Goal: Information Seeking & Learning: Learn about a topic

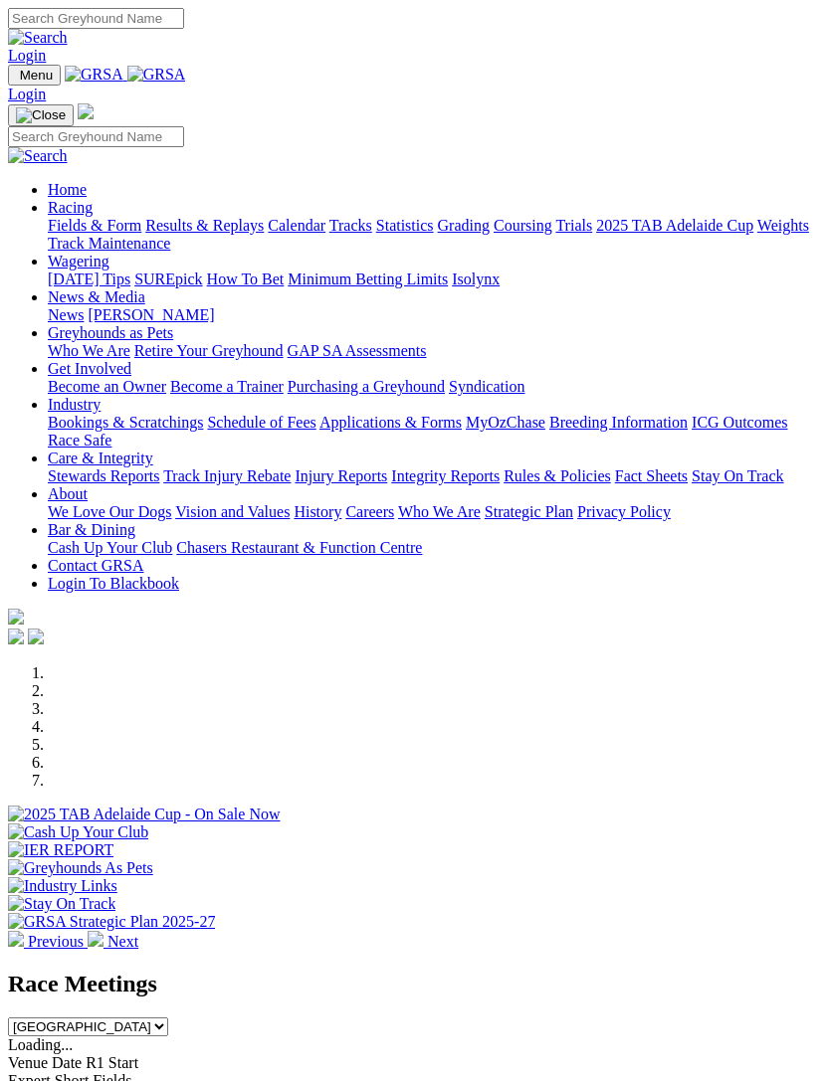
click at [268, 234] on link "Calendar" at bounding box center [297, 225] width 58 height 17
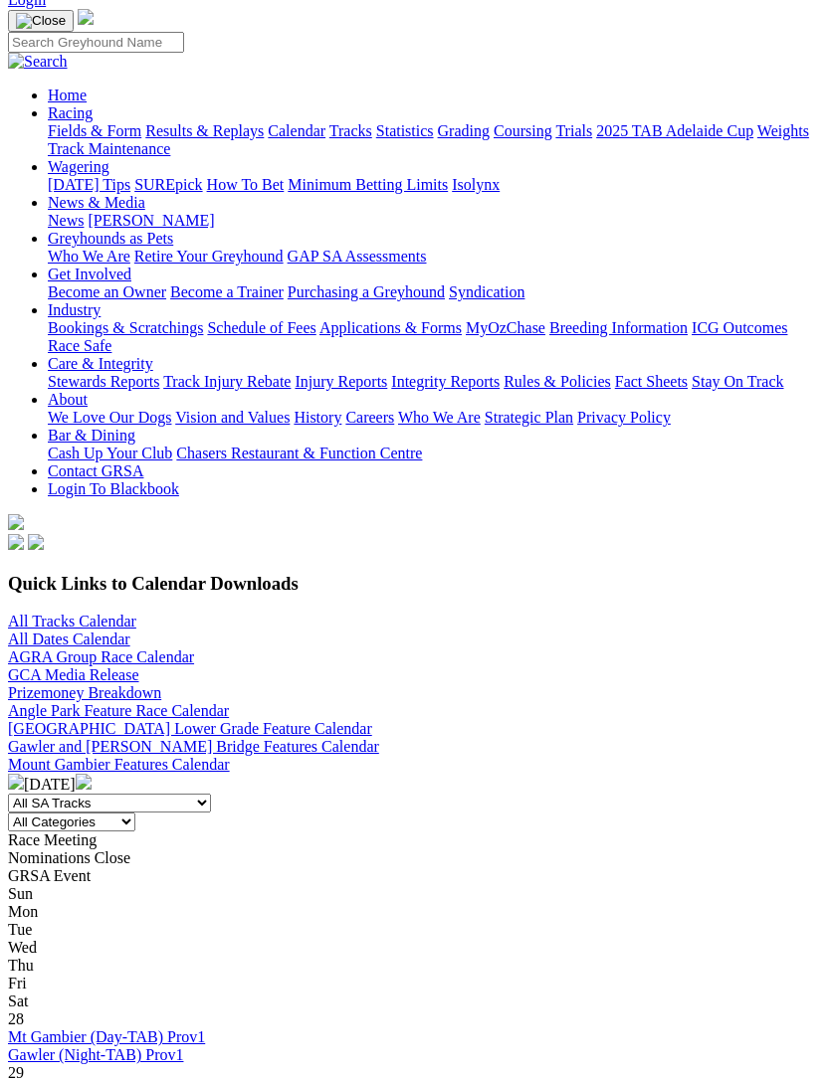
scroll to position [154, 0]
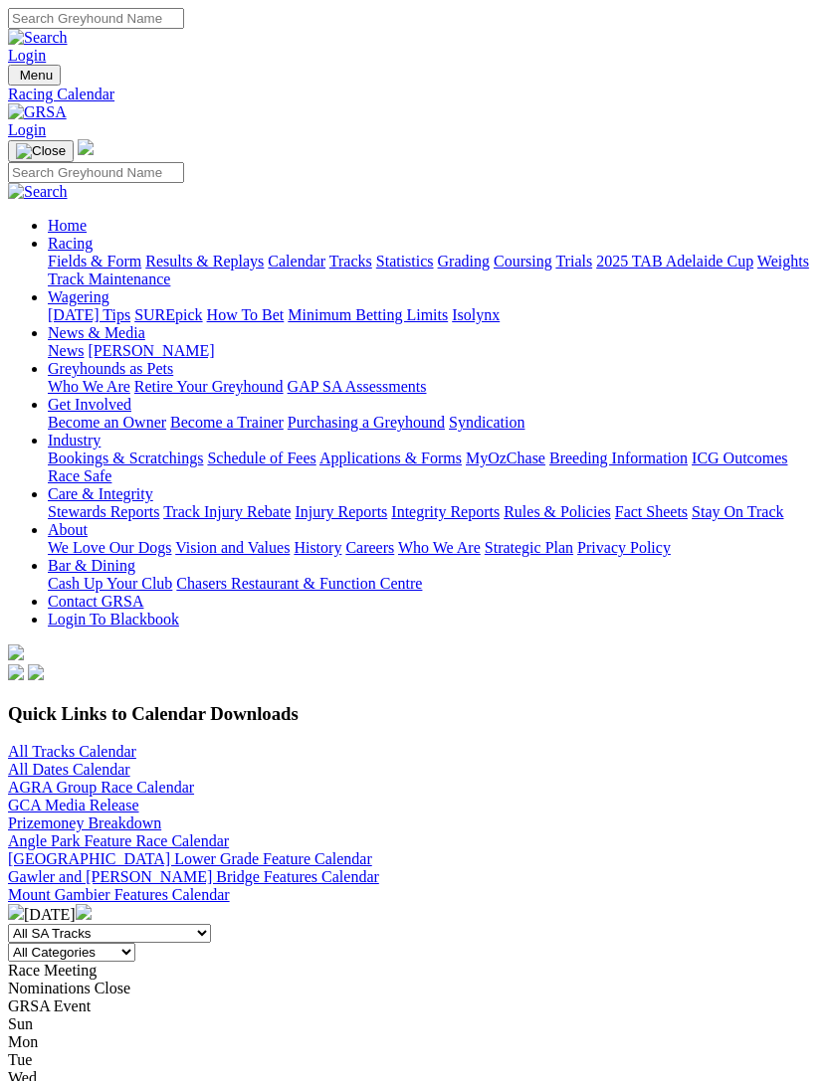
scroll to position [219, 0]
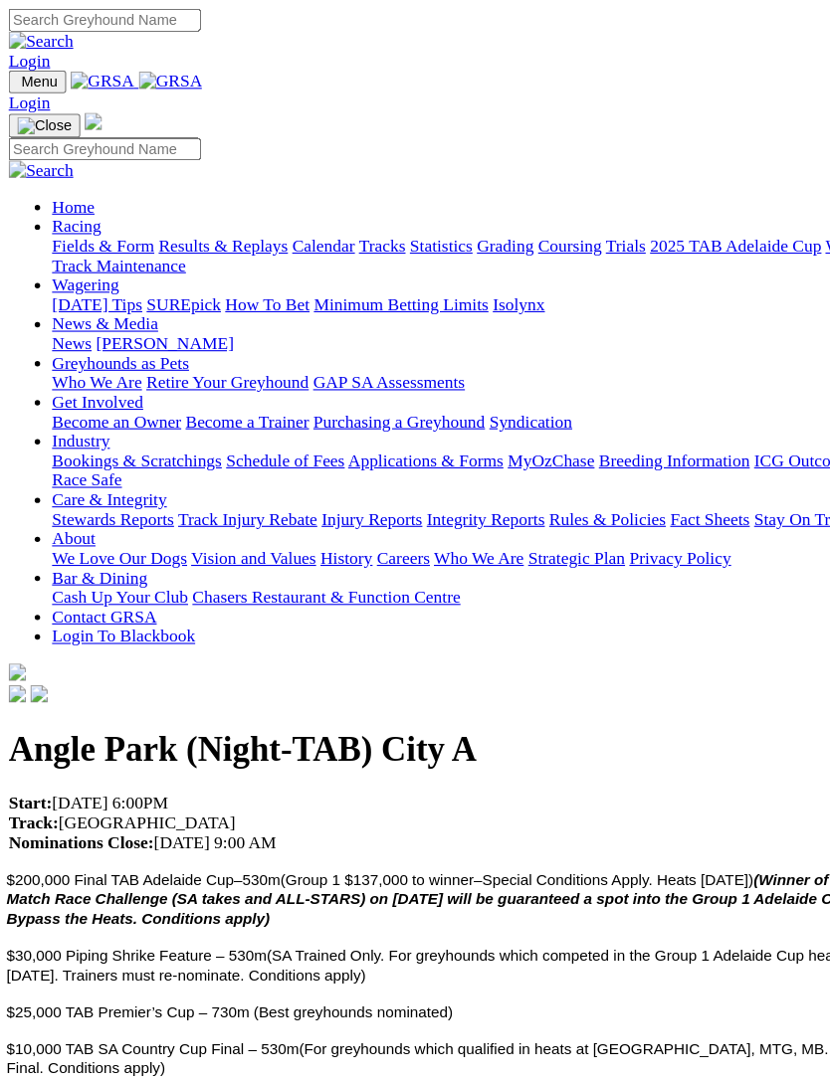
click at [16, 80] on img "Toggle navigation" at bounding box center [16, 80] width 0 height 0
